Goal: Information Seeking & Learning: Learn about a topic

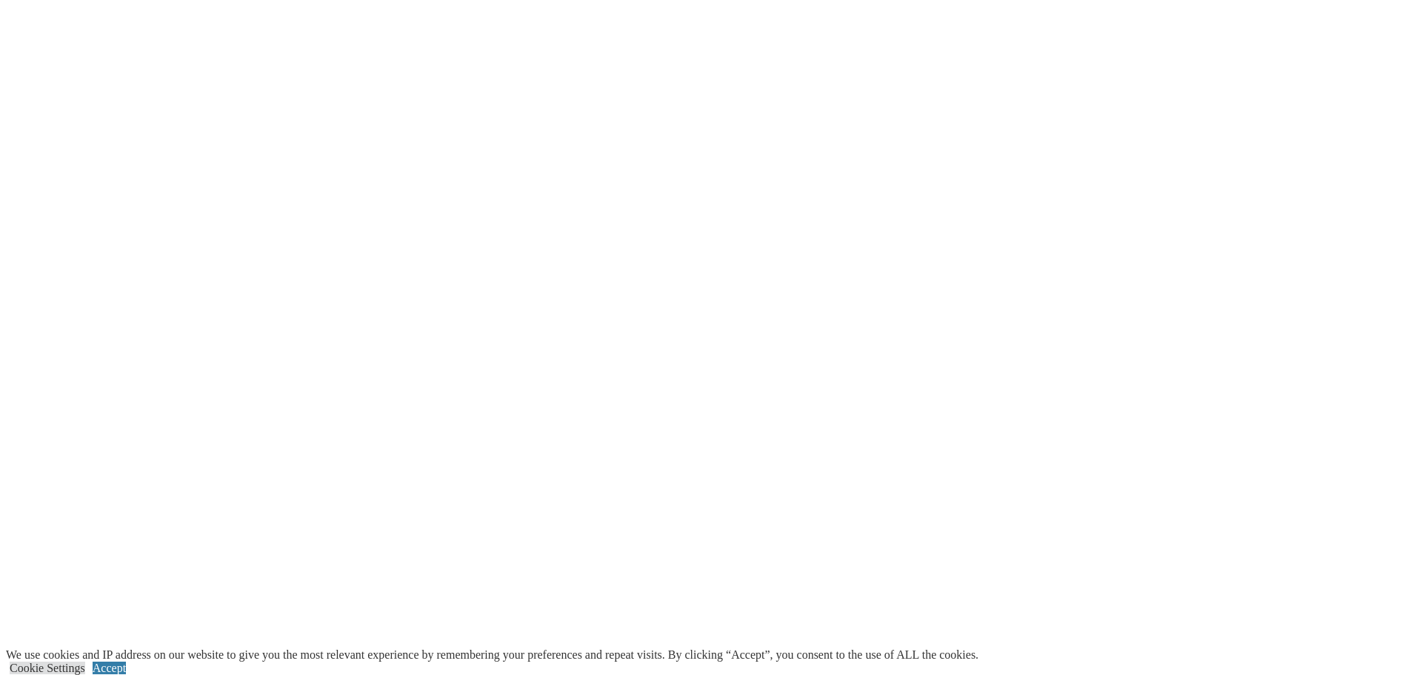
scroll to position [2741, 0]
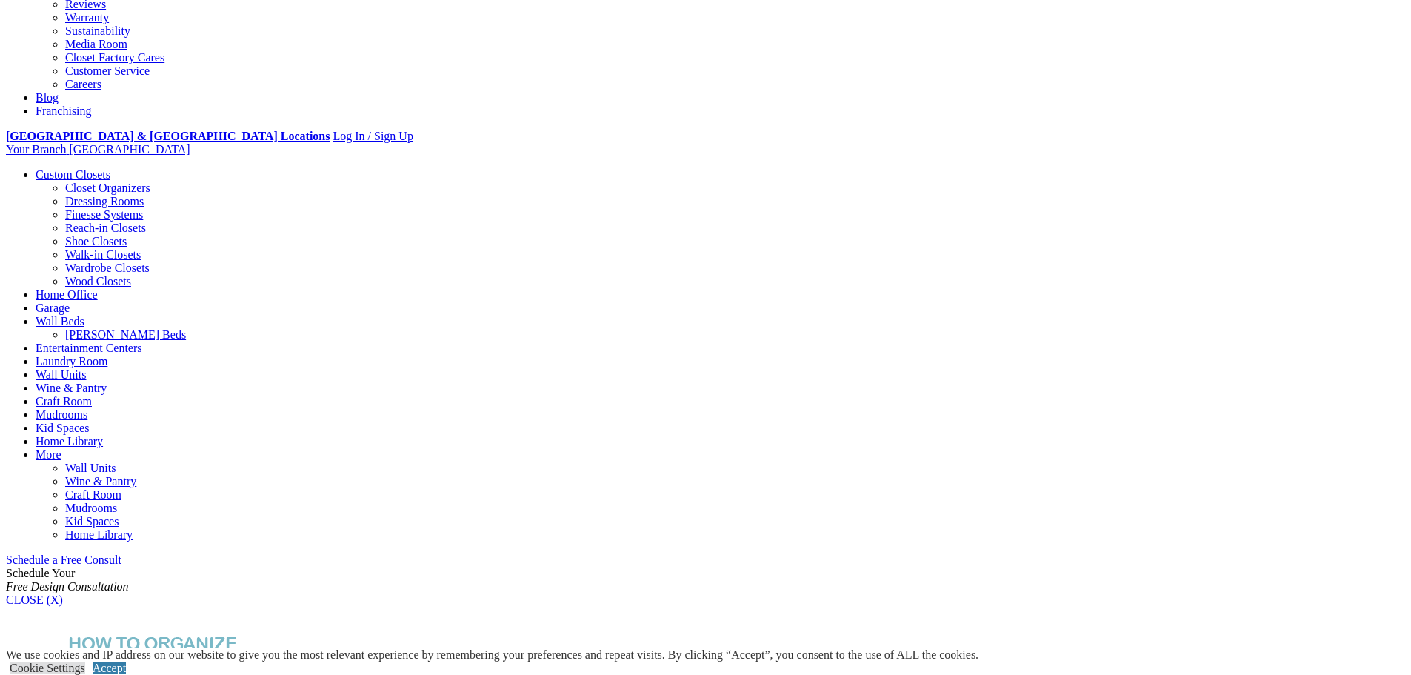
scroll to position [593, 0]
